Goal: Obtain resource: Obtain resource

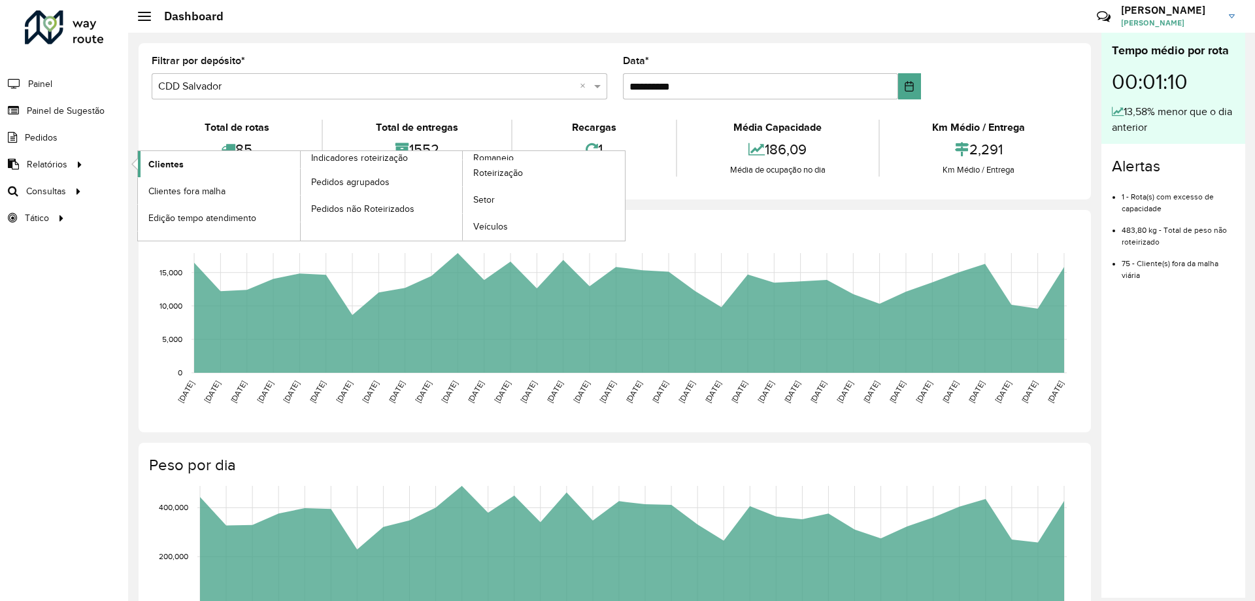
click at [219, 167] on link "Clientes" at bounding box center [219, 164] width 162 height 26
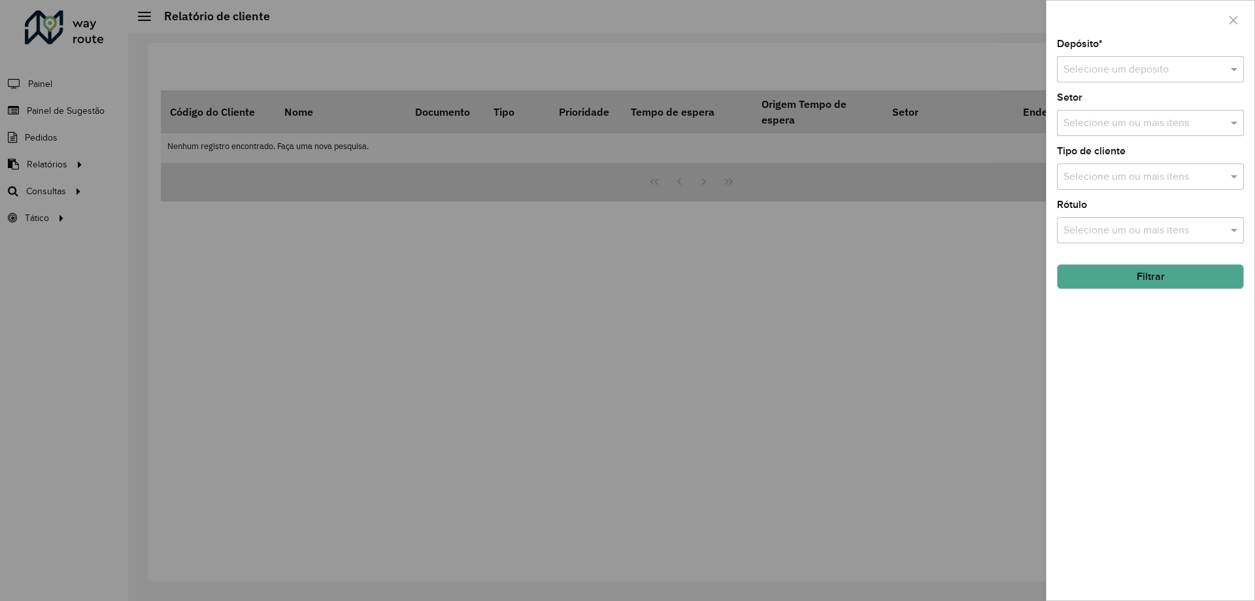
click at [1156, 78] on div "Selecione um depósito" at bounding box center [1150, 69] width 187 height 26
click at [1130, 121] on div "CDD Salvador" at bounding box center [1150, 129] width 186 height 22
click at [1104, 223] on input "text" at bounding box center [1143, 231] width 167 height 16
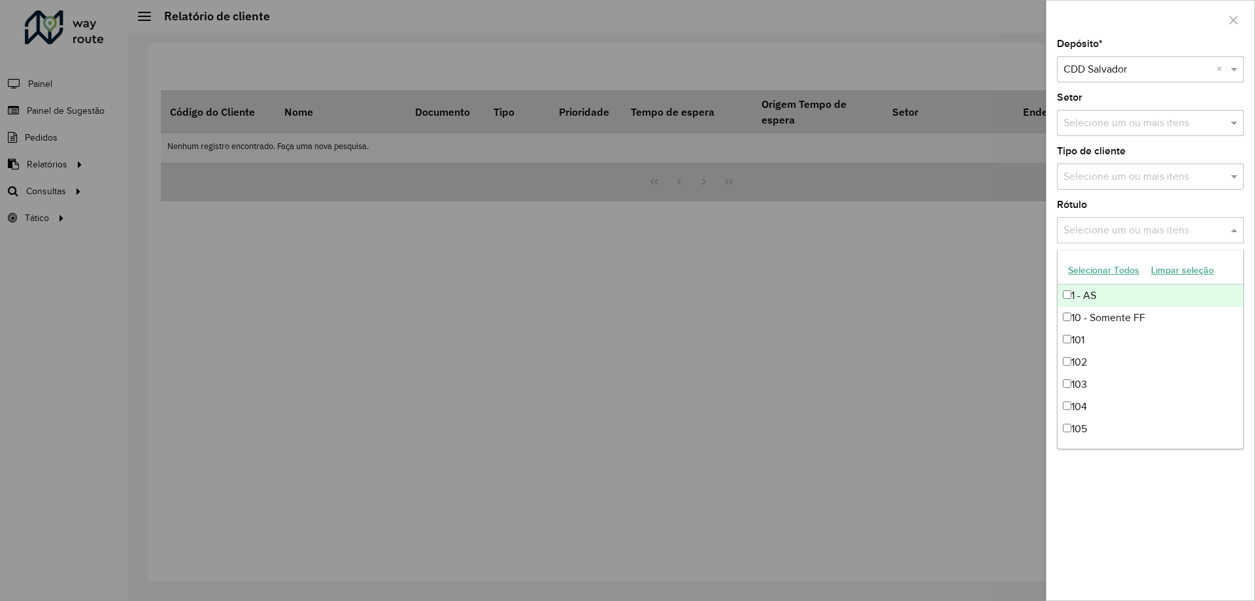
click at [1105, 222] on div "Selecione um ou mais itens" at bounding box center [1150, 230] width 187 height 26
click at [1125, 526] on div "Depósito * Selecione um depósito × CDD Salvador × Setor Selecione um ou mais it…" at bounding box center [1150, 319] width 208 height 561
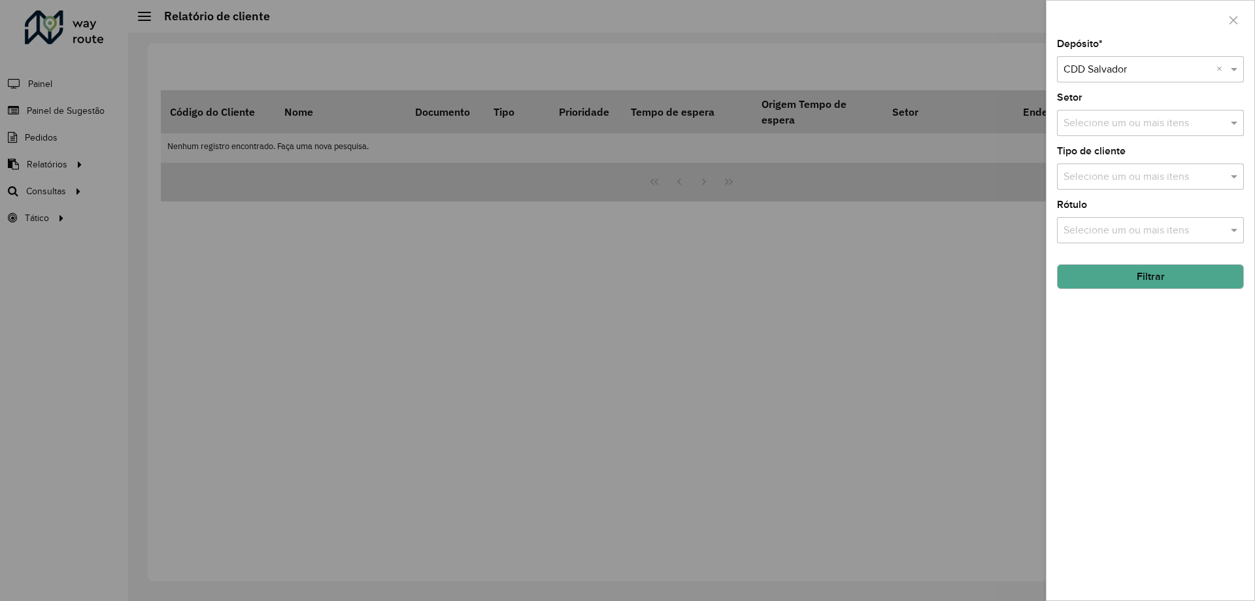
click at [1138, 275] on button "Filtrar" at bounding box center [1150, 276] width 187 height 25
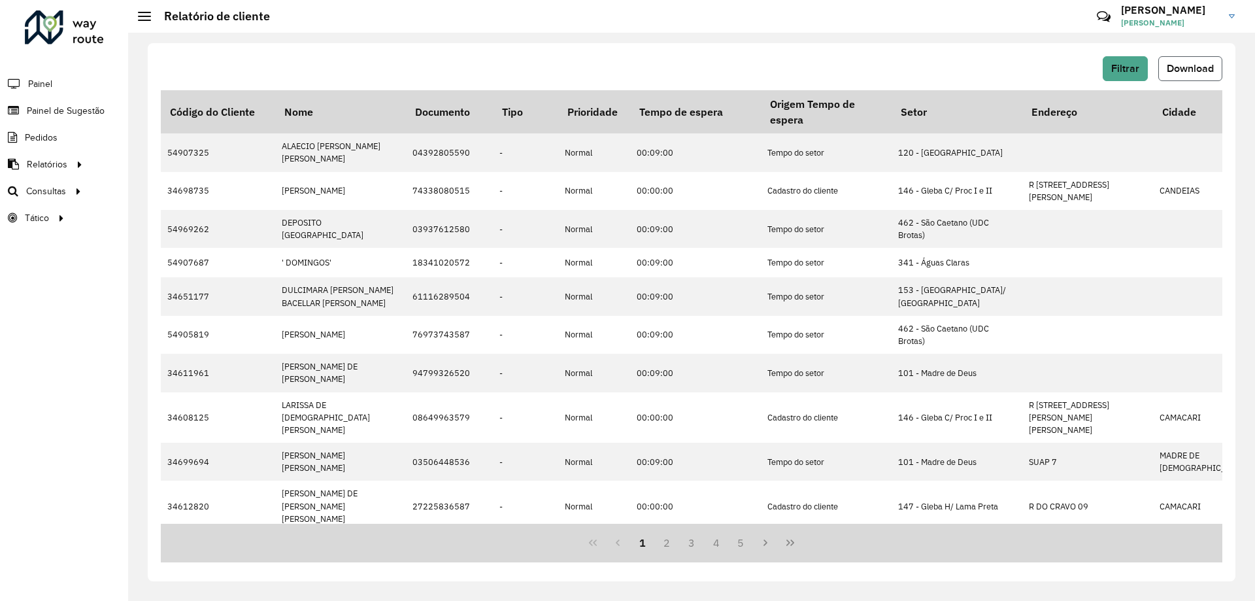
click at [1187, 69] on span "Download" at bounding box center [1190, 68] width 47 height 11
